Goal: Task Accomplishment & Management: Use online tool/utility

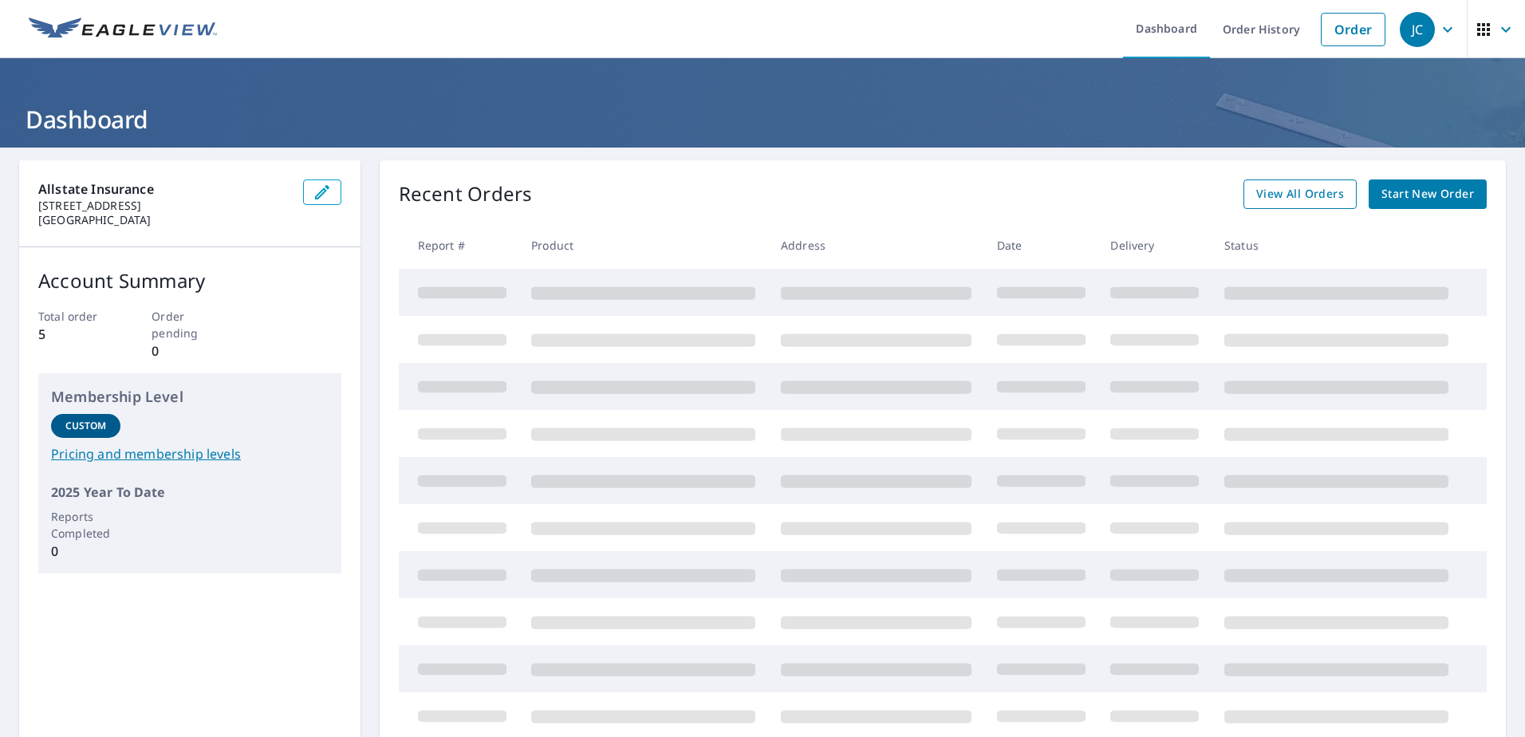
click at [1311, 203] on span "View All Orders" at bounding box center [1300, 194] width 88 height 20
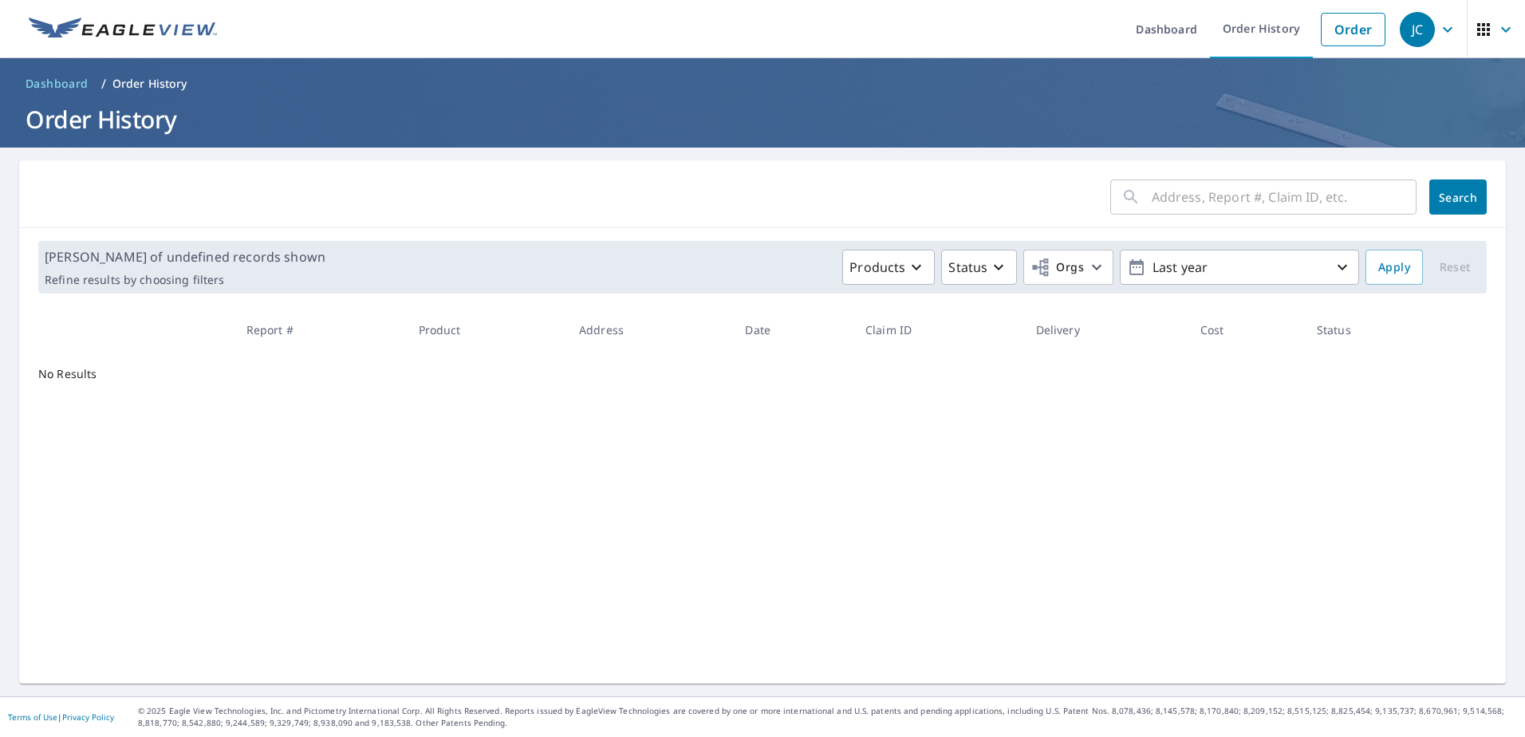
click at [1196, 199] on input "text" at bounding box center [1284, 197] width 265 height 45
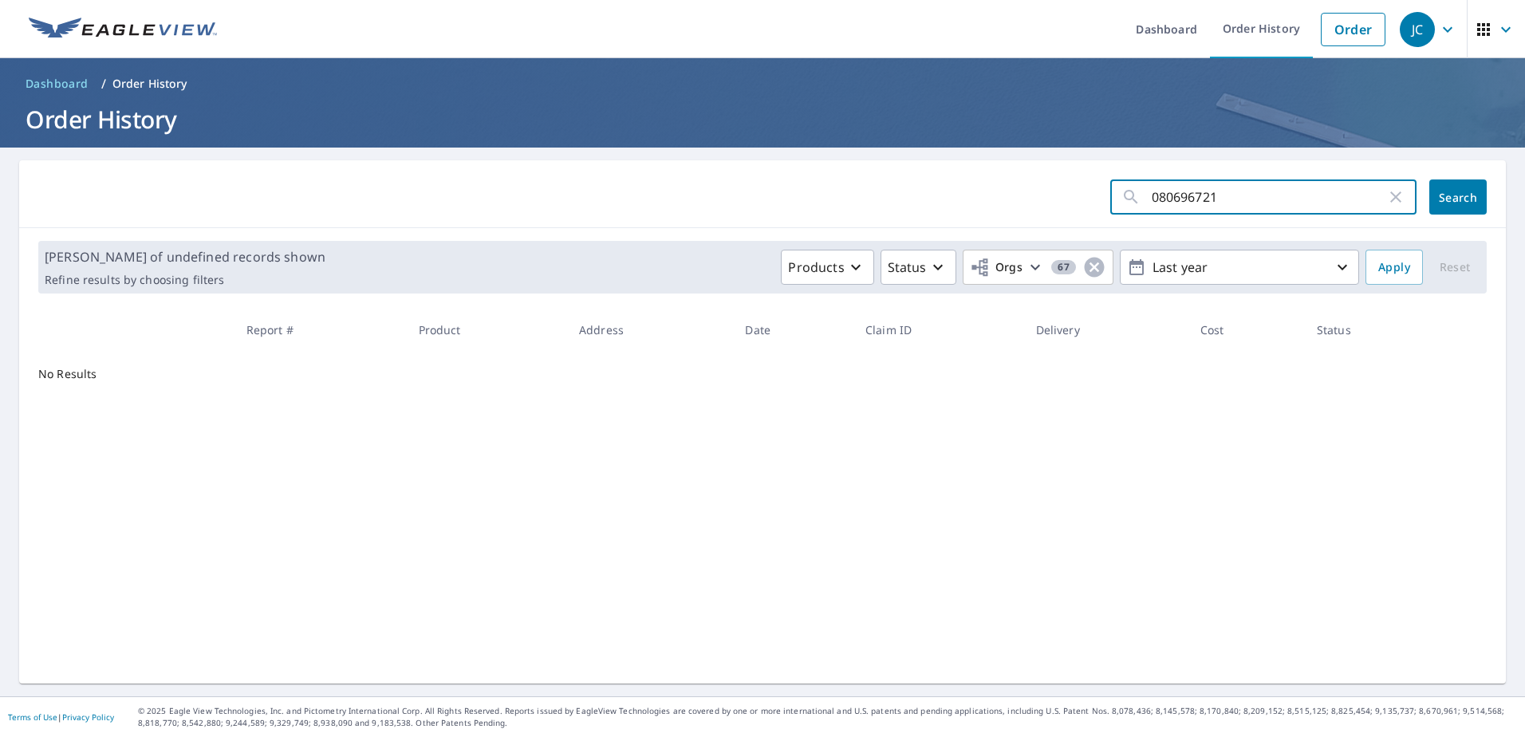
type input "0806967212"
click button "Search" at bounding box center [1457, 196] width 57 height 35
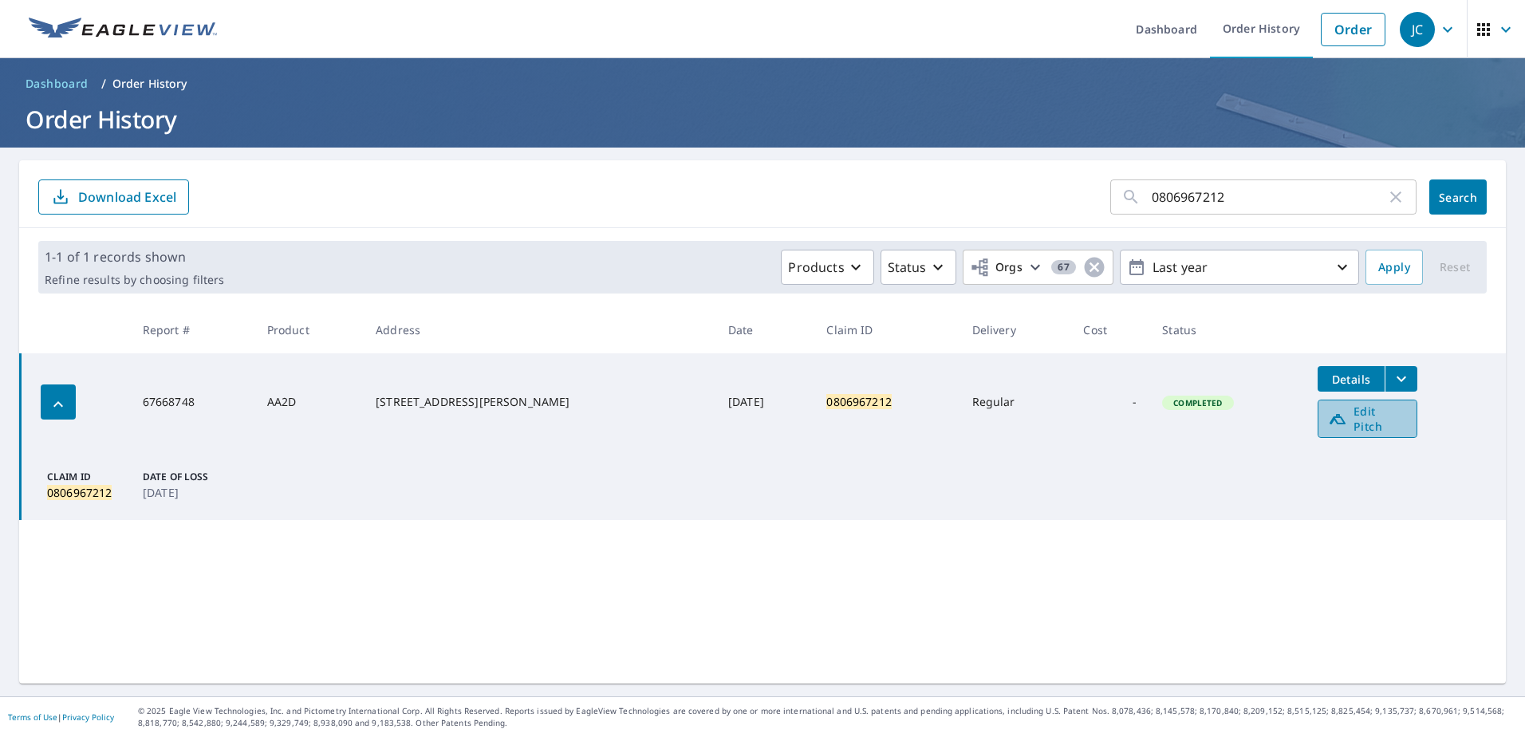
click at [1338, 424] on link "Edit Pitch" at bounding box center [1368, 419] width 100 height 38
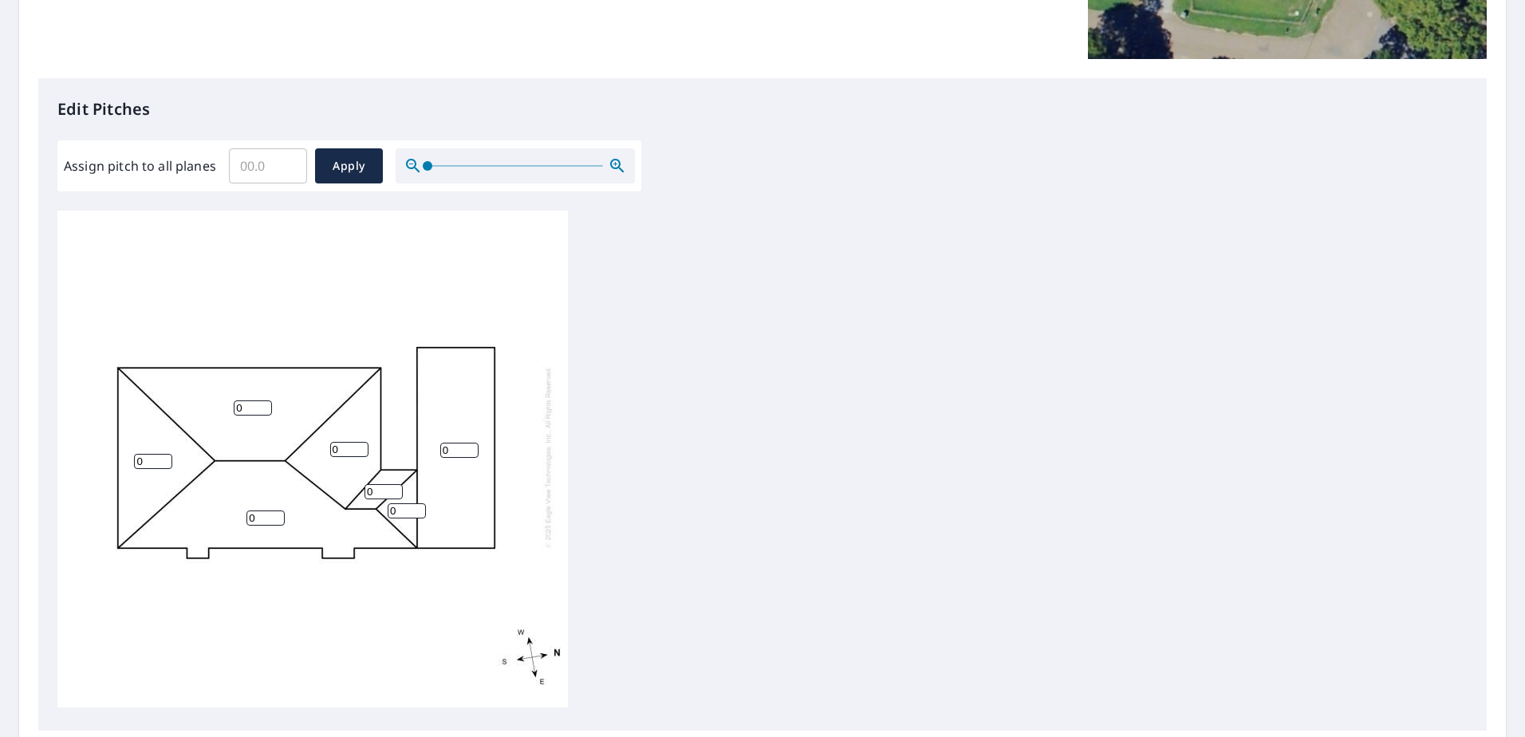
scroll to position [399, 0]
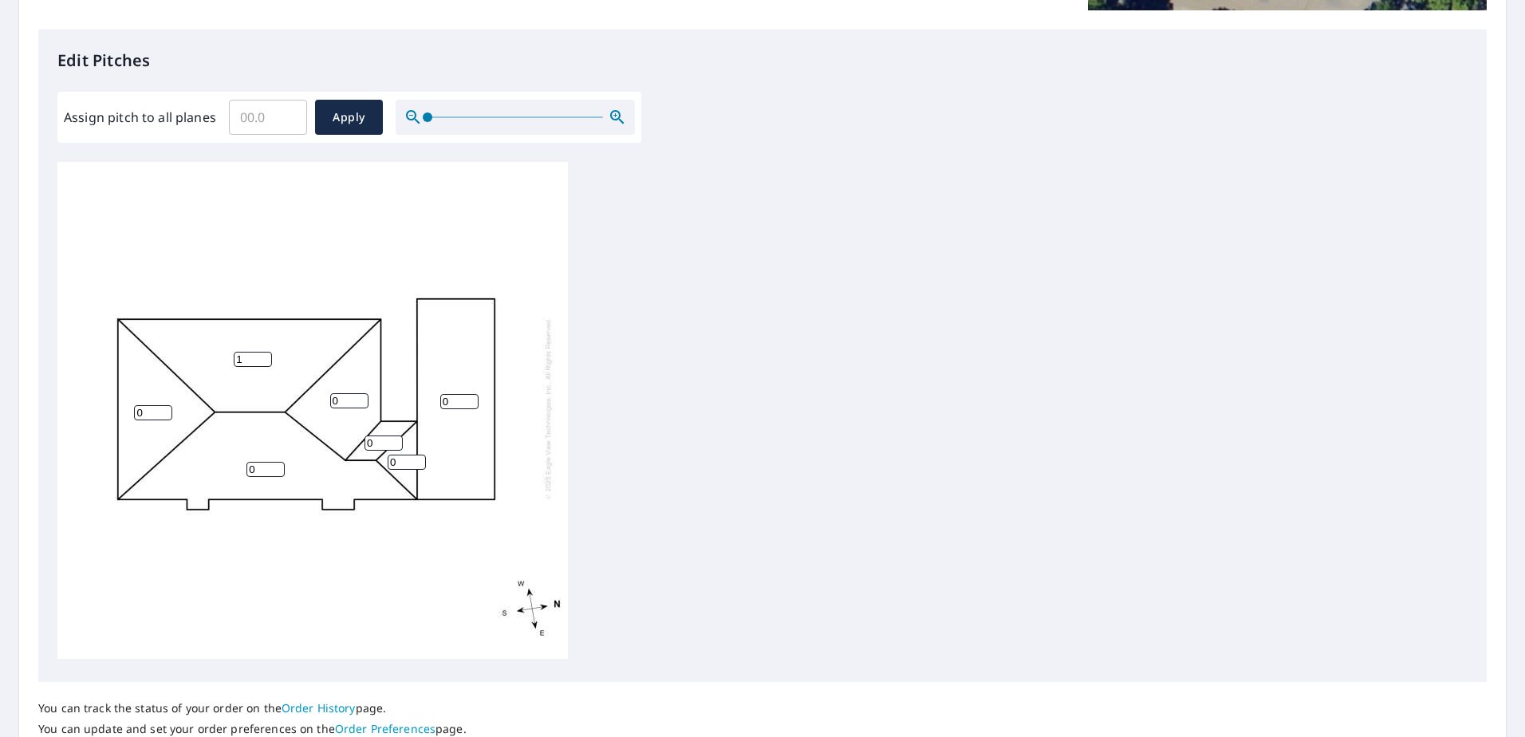
click at [258, 352] on input "1" at bounding box center [253, 359] width 38 height 15
click at [261, 352] on input "2" at bounding box center [253, 359] width 38 height 15
click at [261, 352] on input "3" at bounding box center [253, 359] width 38 height 15
click at [261, 352] on input "4" at bounding box center [253, 359] width 38 height 15
type input "5"
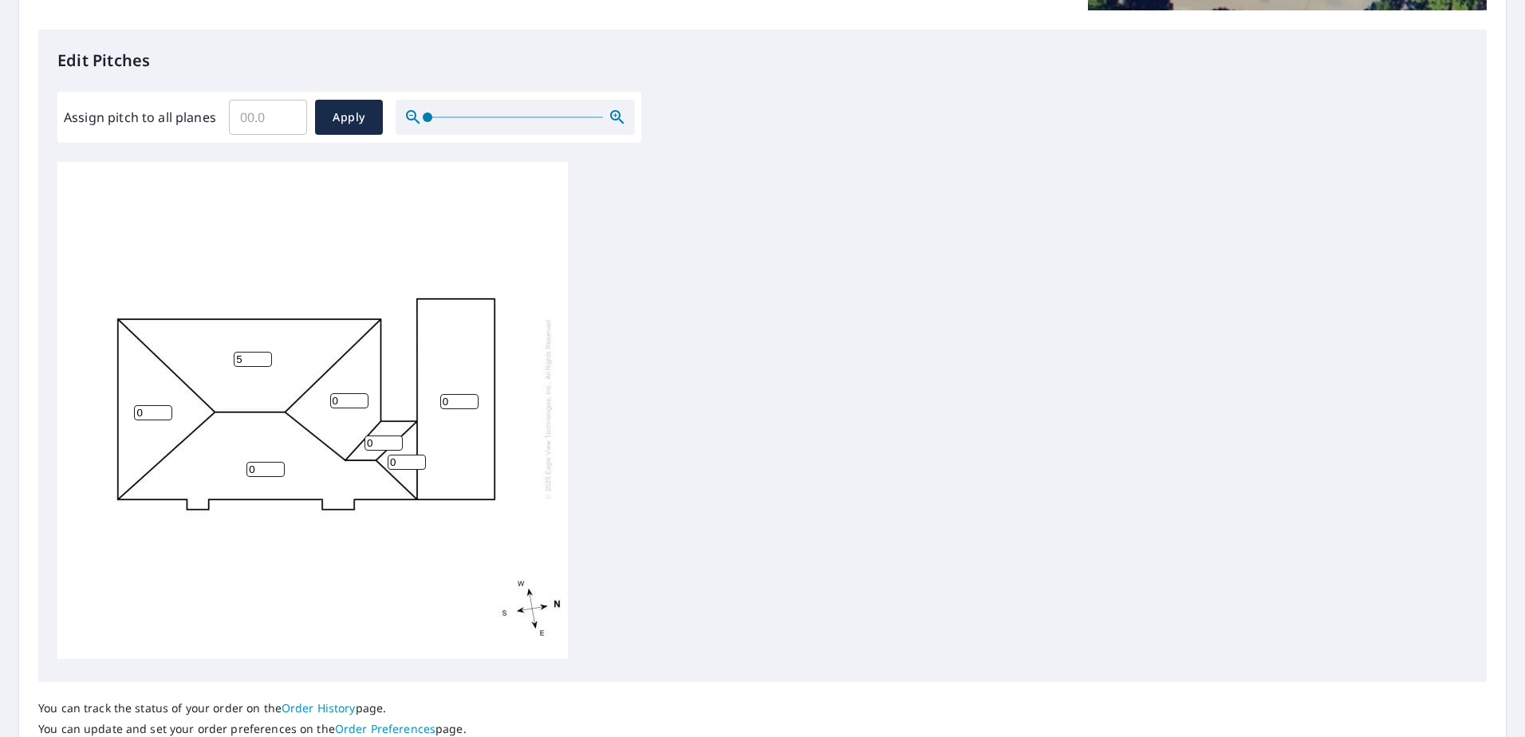
click at [261, 352] on input "5" at bounding box center [253, 359] width 38 height 15
click at [148, 405] on input "0" at bounding box center [153, 412] width 38 height 15
drag, startPoint x: 148, startPoint y: 397, endPoint x: 0, endPoint y: 404, distance: 148.5
click at [0, 406] on html "Dashboard Order History Order Report Details View and edit your report informat…" at bounding box center [762, 368] width 1525 height 737
type input "5"
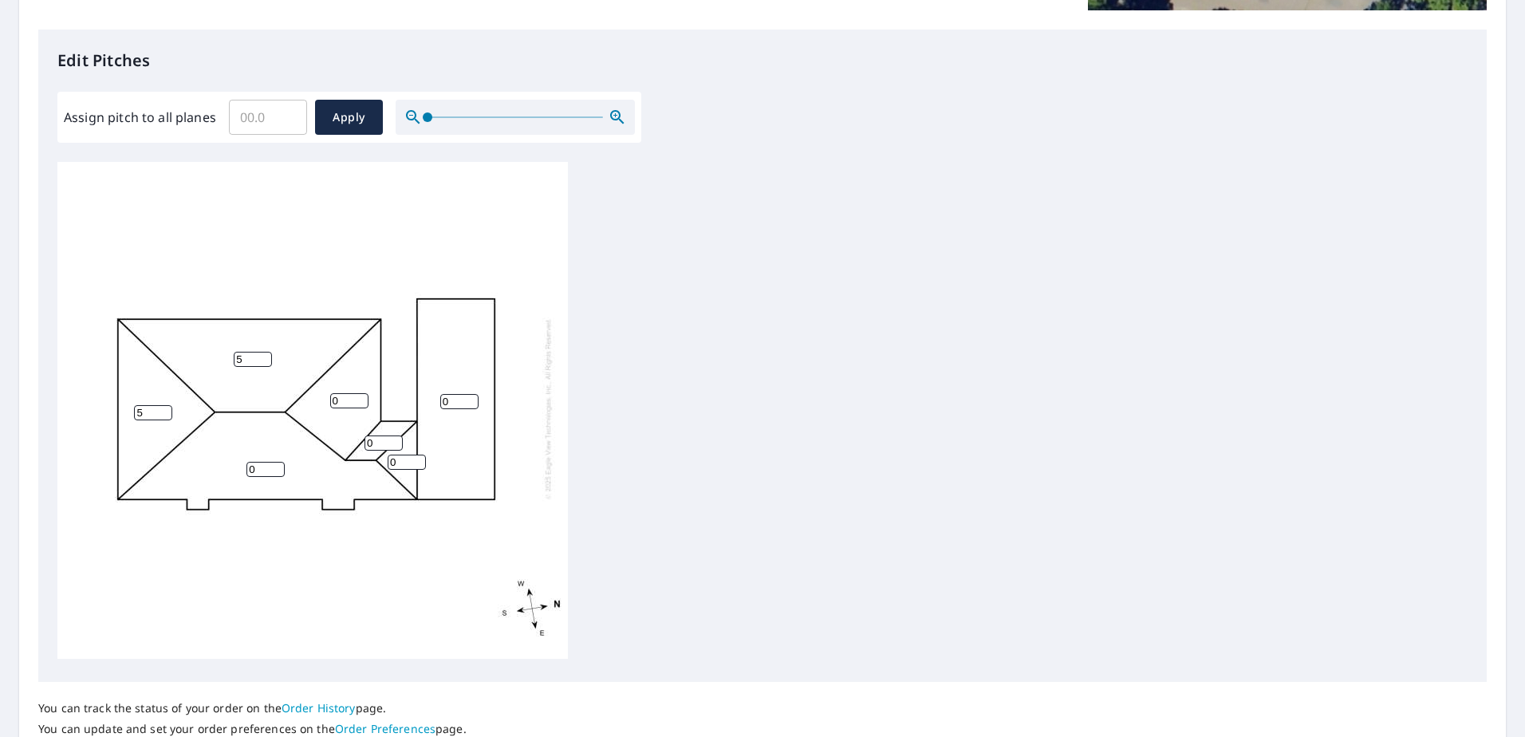
drag, startPoint x: 250, startPoint y: 459, endPoint x: 115, endPoint y: 479, distance: 137.1
click at [211, 468] on div "0 0 5 5 0 0 0" at bounding box center [312, 408] width 510 height 501
type input "5"
drag, startPoint x: 346, startPoint y: 387, endPoint x: 260, endPoint y: 412, distance: 89.8
click at [256, 404] on div "5 0 5 5 0 0 0" at bounding box center [312, 408] width 510 height 501
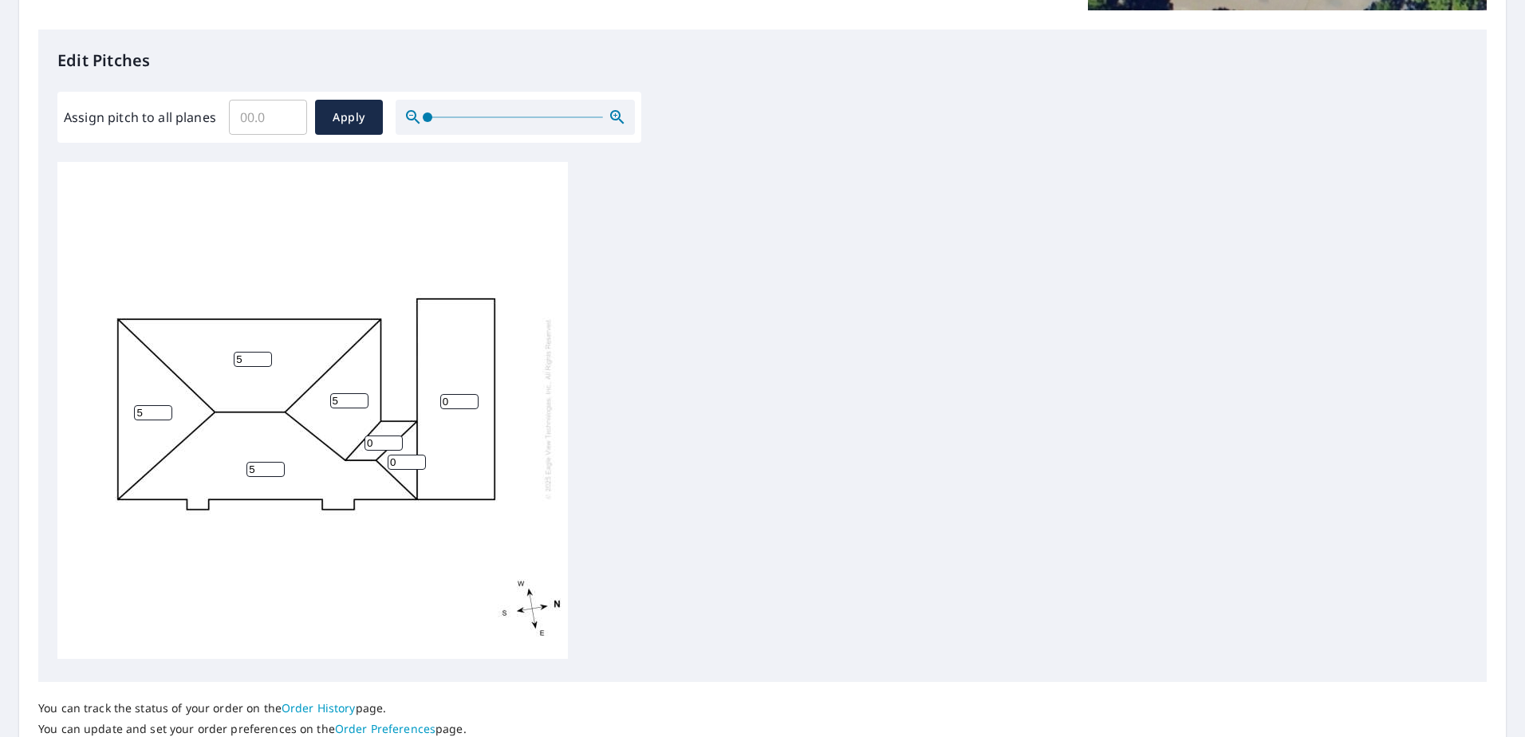
type input "5"
drag, startPoint x: 374, startPoint y: 429, endPoint x: 261, endPoint y: 441, distance: 113.9
click at [317, 437] on div "5 0 5 5 5 0 0" at bounding box center [312, 408] width 510 height 501
type input "5"
drag, startPoint x: 396, startPoint y: 451, endPoint x: 327, endPoint y: 456, distance: 69.6
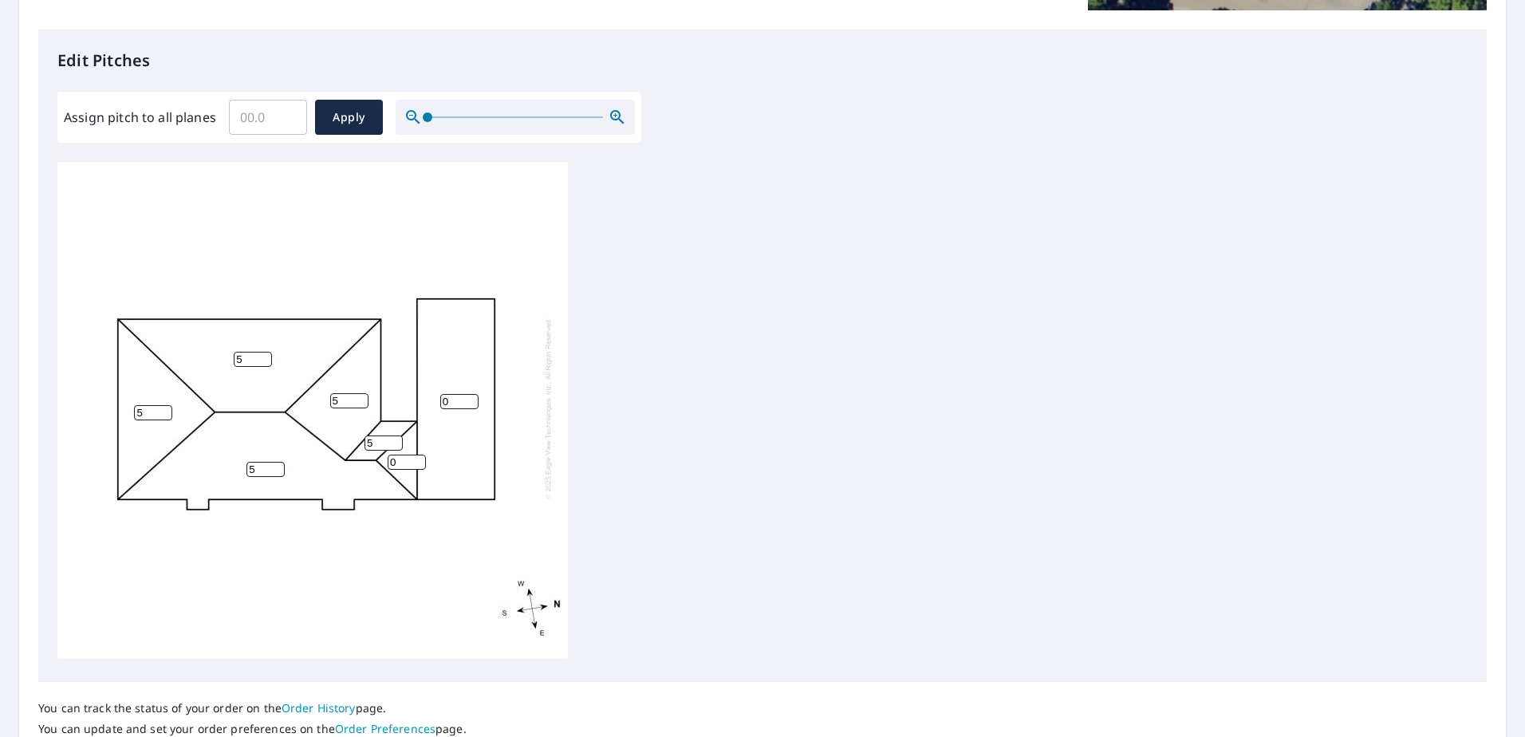
click at [357, 454] on div "5 0 5 5 5 0 5" at bounding box center [312, 408] width 510 height 501
type input "5"
click at [459, 376] on div "5 0 5 5 5 5 5" at bounding box center [312, 408] width 510 height 501
click at [460, 394] on input "0" at bounding box center [459, 401] width 38 height 15
type input "1"
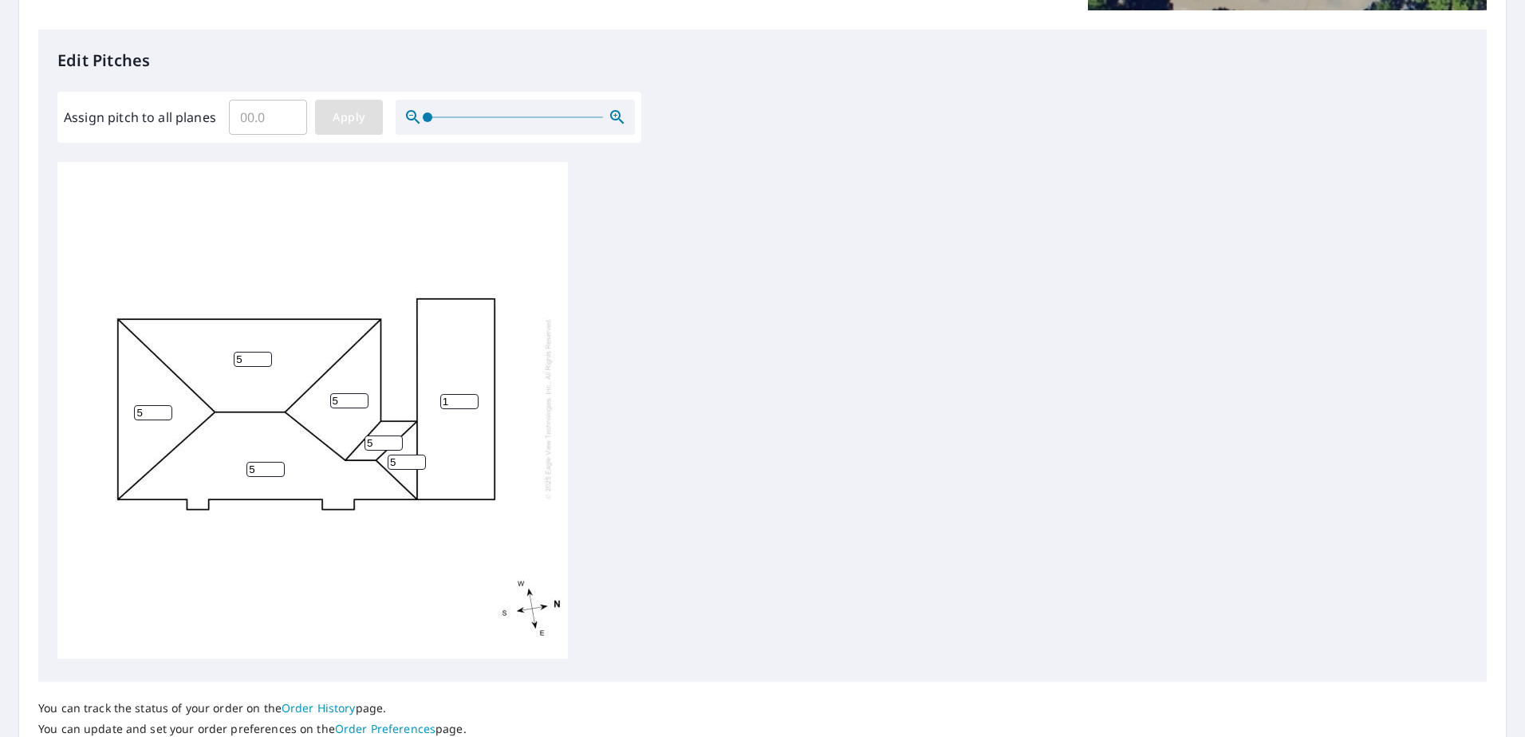
click at [324, 119] on button "Apply" at bounding box center [349, 117] width 68 height 35
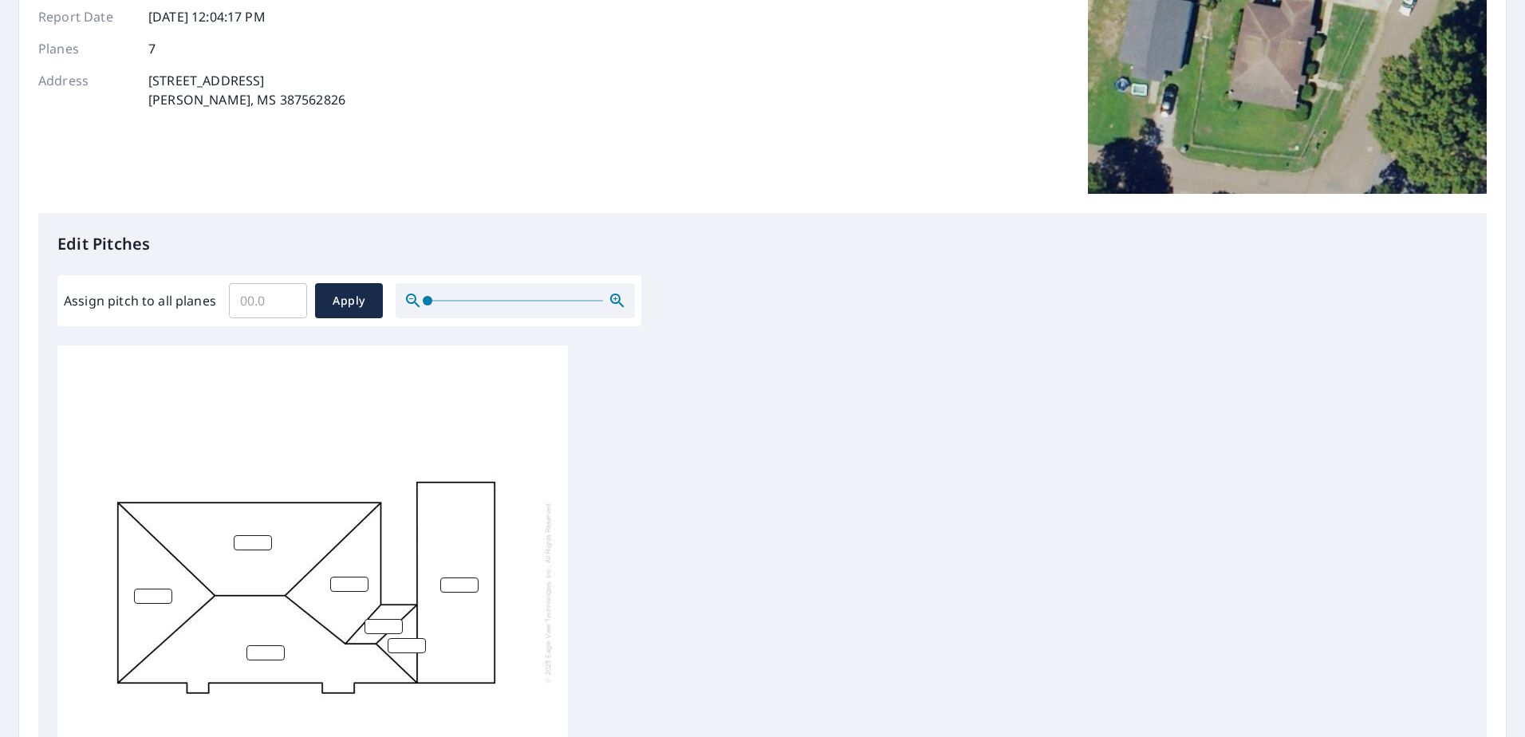
scroll to position [526, 0]
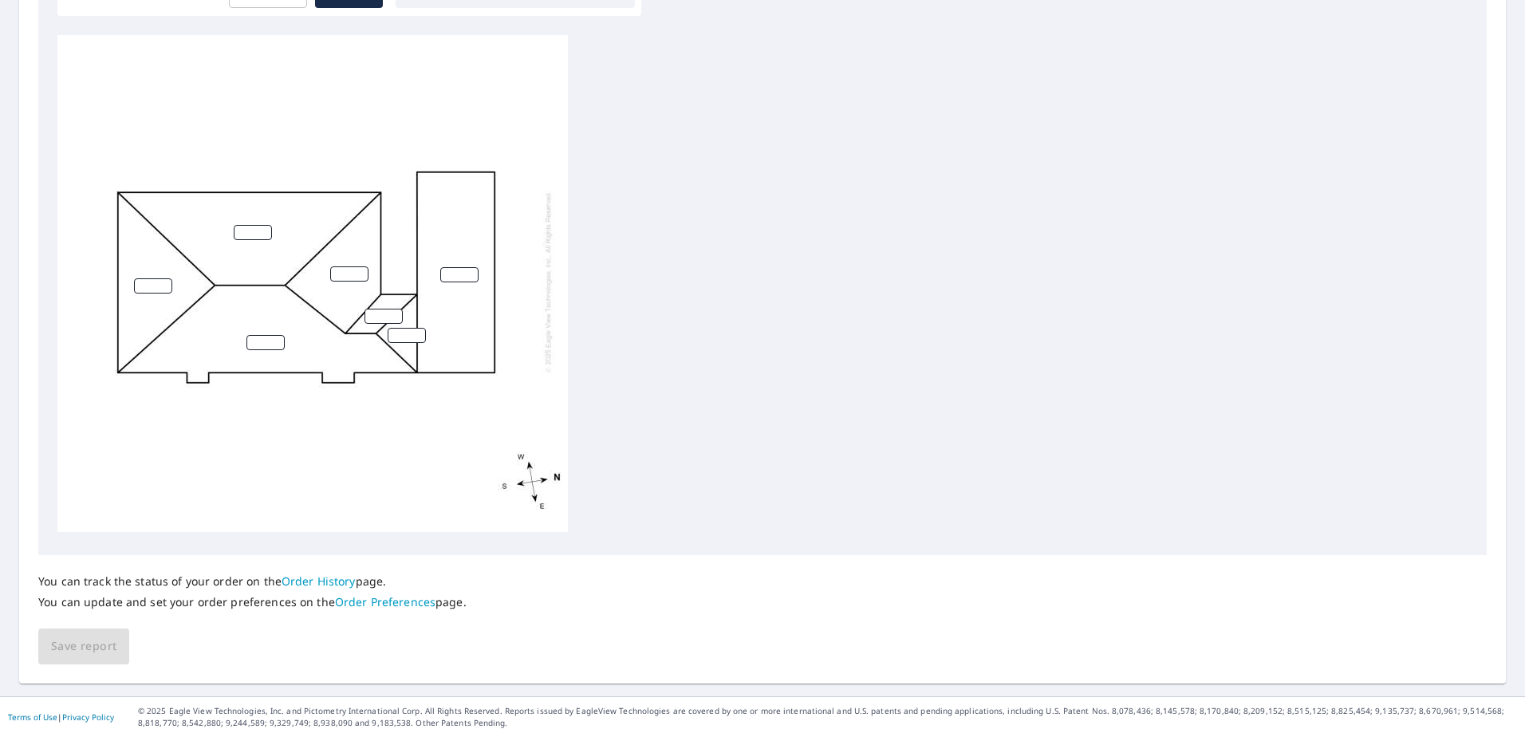
click at [147, 278] on input "number" at bounding box center [153, 285] width 38 height 15
type input "5"
click at [251, 225] on input "number" at bounding box center [253, 232] width 38 height 15
type input "5"
click at [257, 335] on input "number" at bounding box center [265, 342] width 38 height 15
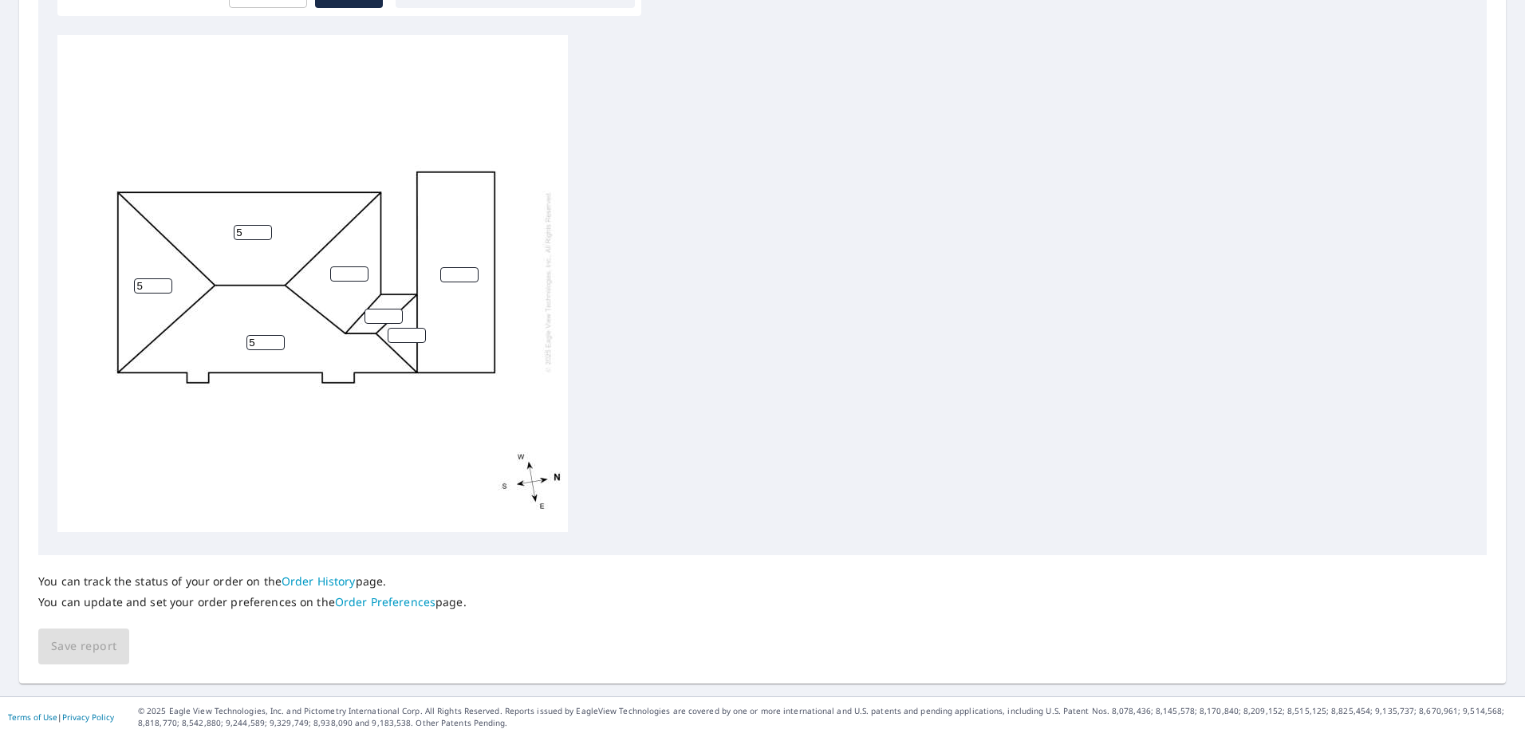
type input "5"
click at [349, 266] on input "number" at bounding box center [349, 273] width 38 height 15
type input "5"
click at [383, 309] on input "number" at bounding box center [384, 316] width 38 height 15
type input "5"
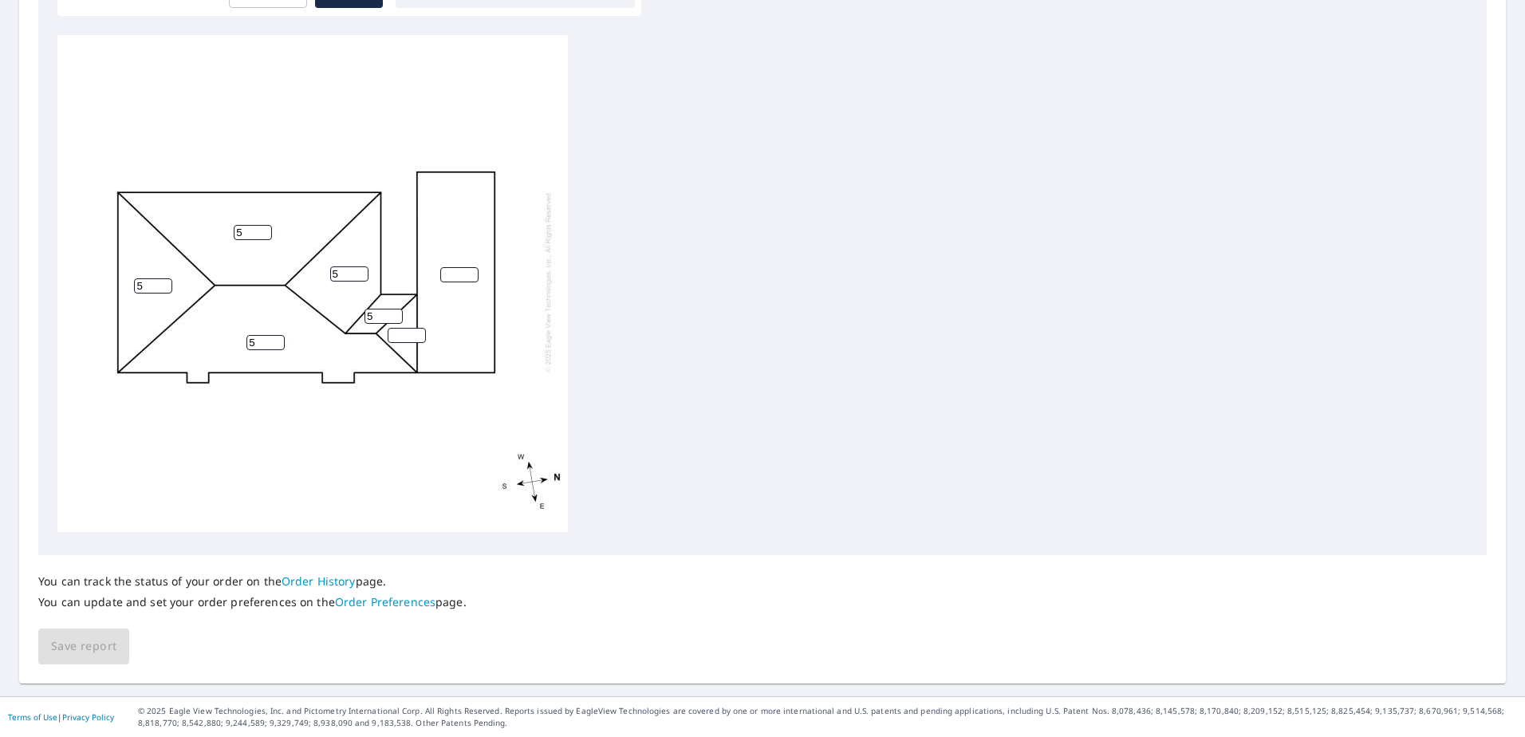
click at [393, 328] on input "number" at bounding box center [407, 335] width 38 height 15
type input "5"
click at [463, 267] on input "0" at bounding box center [459, 274] width 38 height 15
type input "1"
click at [472, 267] on input "1" at bounding box center [459, 274] width 38 height 15
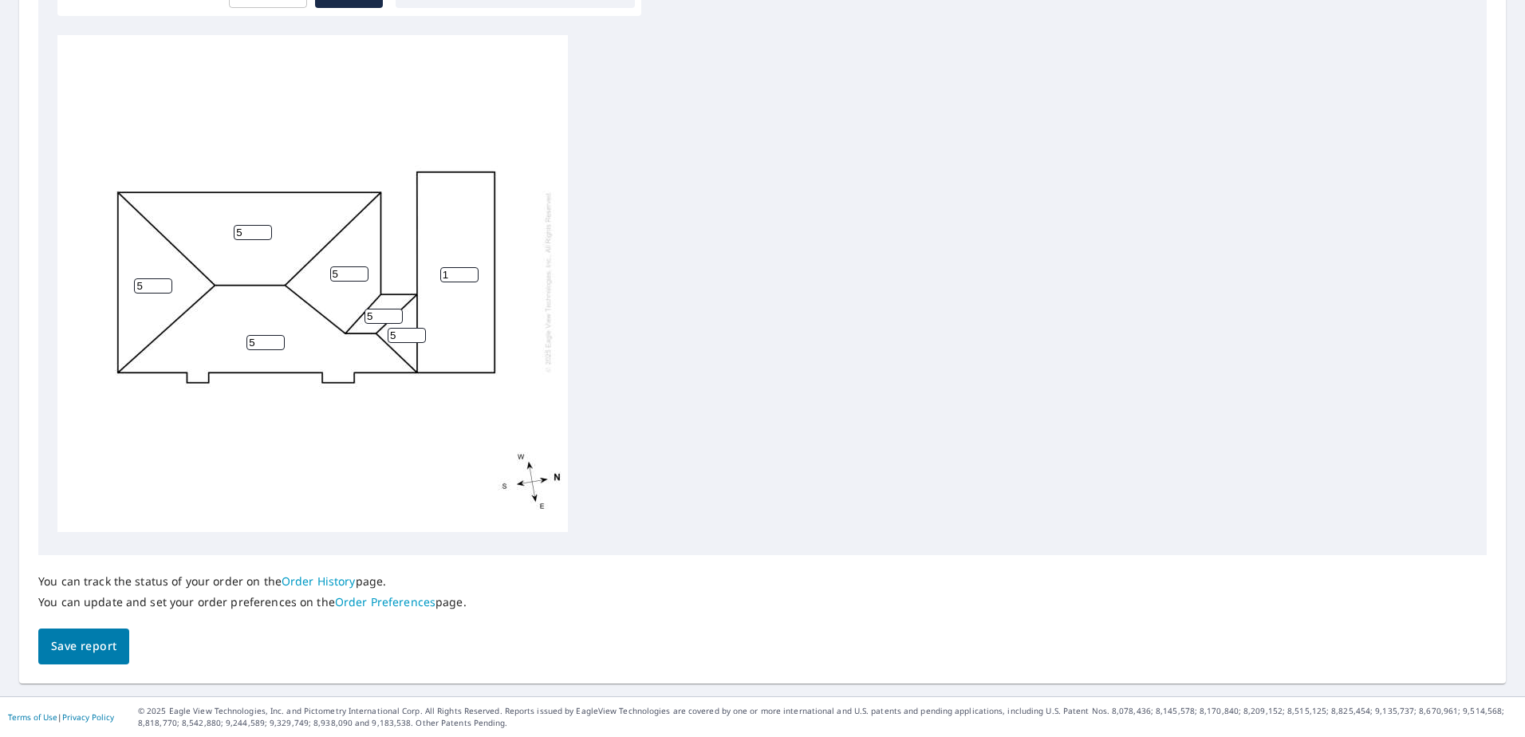
click at [73, 647] on span "Save report" at bounding box center [83, 646] width 65 height 20
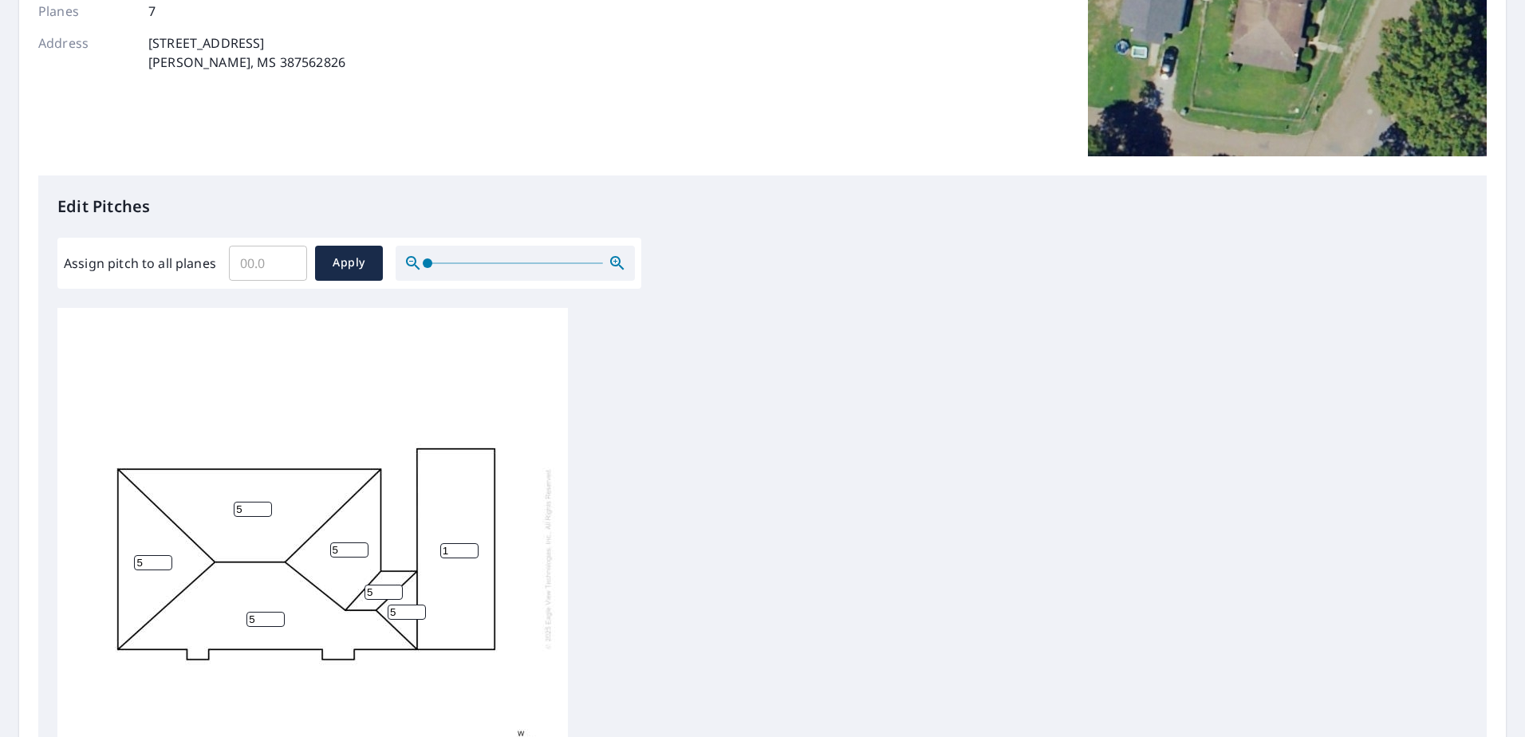
scroll to position [0, 0]
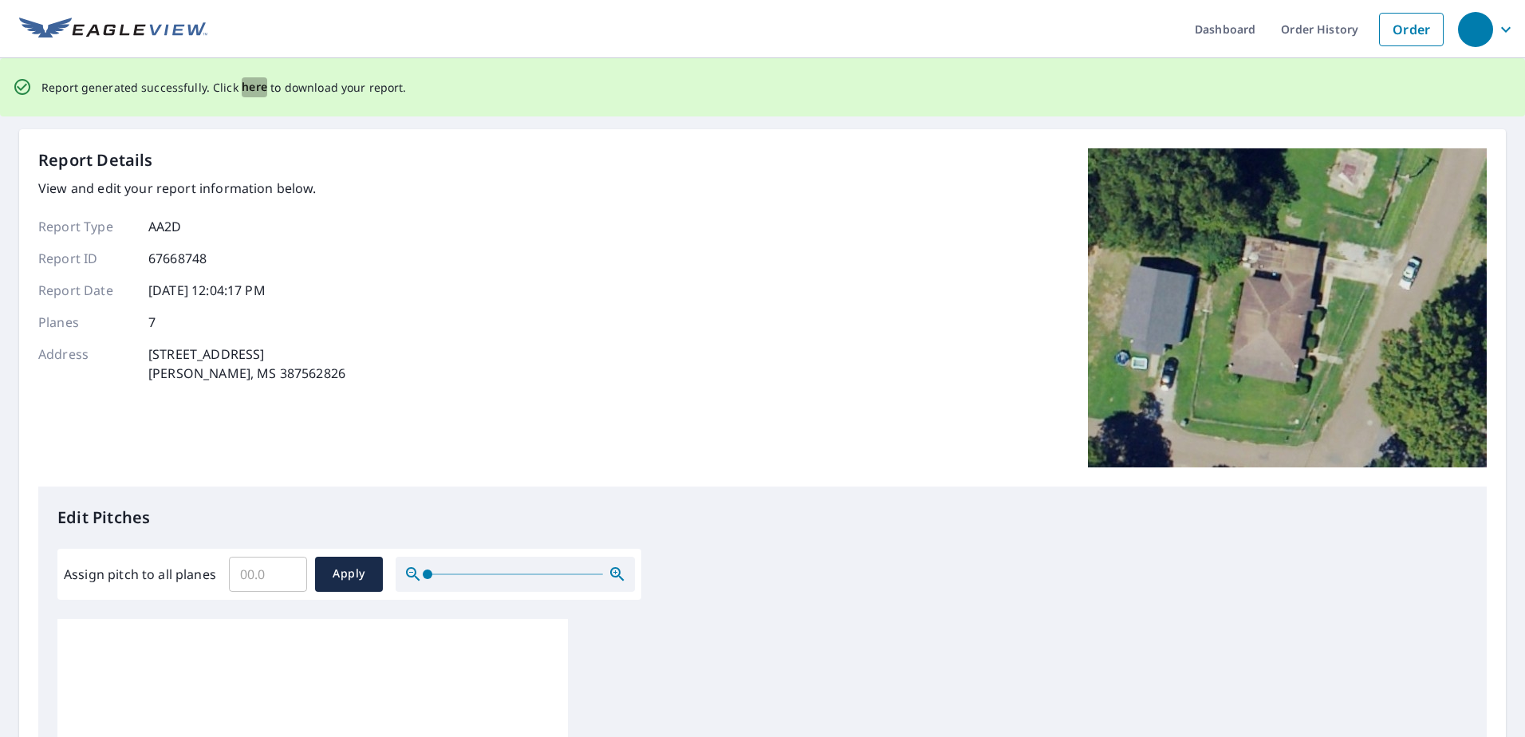
click at [247, 89] on span "here" at bounding box center [255, 87] width 26 height 20
